Goal: Check status: Check status

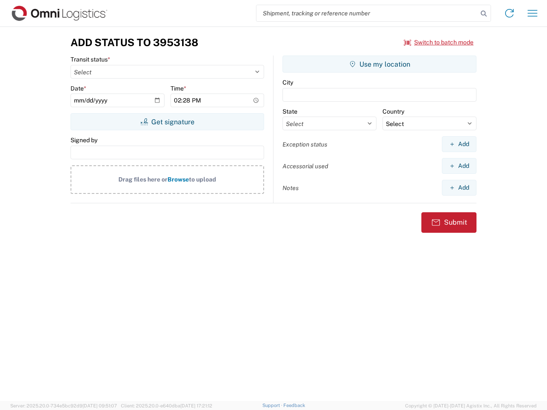
click at [367, 13] on input "search" at bounding box center [367, 13] width 221 height 16
click at [484, 14] on icon at bounding box center [484, 14] width 12 height 12
click at [510, 13] on icon at bounding box center [510, 13] width 14 height 14
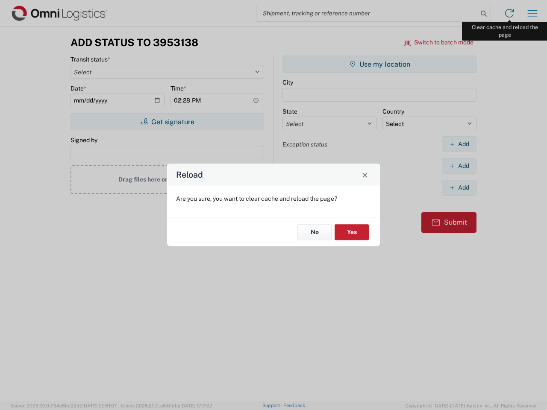
click at [533, 13] on div "Reload Are you sure, you want to clear cache and reload the page? No Yes" at bounding box center [273, 205] width 547 height 410
click at [439, 42] on div "Reload Are you sure, you want to clear cache and reload the page? No Yes" at bounding box center [273, 205] width 547 height 410
click at [167, 122] on div "Reload Are you sure, you want to clear cache and reload the page? No Yes" at bounding box center [273, 205] width 547 height 410
click at [380, 64] on div "Reload Are you sure, you want to clear cache and reload the page? No Yes" at bounding box center [273, 205] width 547 height 410
click at [459, 144] on div "Reload Are you sure, you want to clear cache and reload the page? No Yes" at bounding box center [273, 205] width 547 height 410
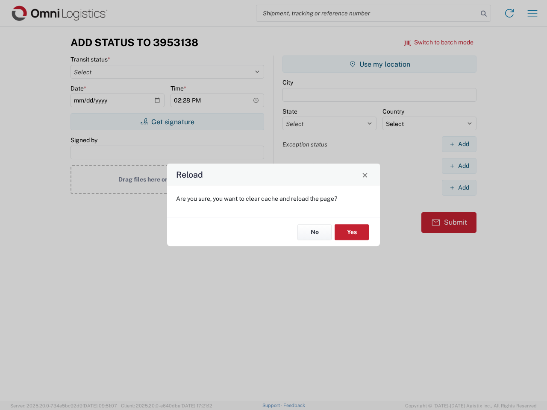
click at [459, 166] on div "Reload Are you sure, you want to clear cache and reload the page? No Yes" at bounding box center [273, 205] width 547 height 410
click at [459, 188] on div "Reload Are you sure, you want to clear cache and reload the page? No Yes" at bounding box center [273, 205] width 547 height 410
